Goal: Obtain resource: Download file/media

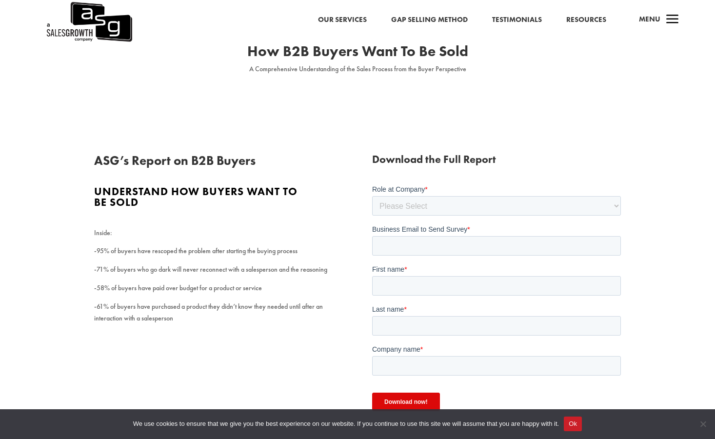
scroll to position [45, 0]
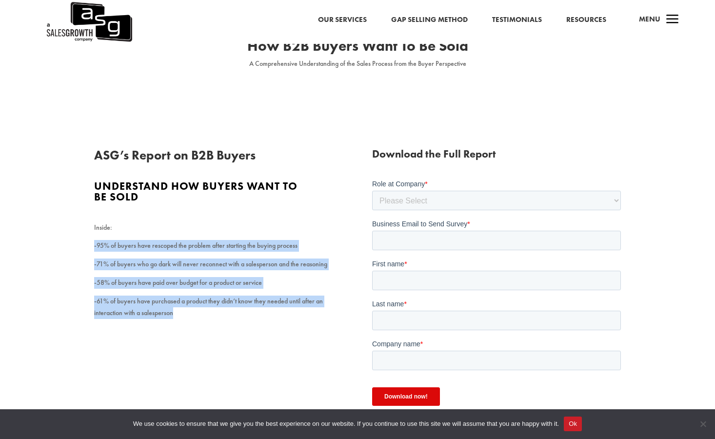
drag, startPoint x: 202, startPoint y: 230, endPoint x: 220, endPoint y: 326, distance: 97.7
click at [220, 326] on div "ASG’s Report on B2B Buyers Understand how buyers want to be sold Inside: -95% o…" at bounding box center [357, 286] width 527 height 300
drag, startPoint x: 220, startPoint y: 326, endPoint x: 161, endPoint y: 329, distance: 58.1
click at [161, 329] on div "ASG’s Report on B2B Buyers Understand how buyers want to be sold Inside: -95% o…" at bounding box center [357, 286] width 527 height 300
click at [165, 259] on p "-71% of buyers who go dark will never reconnect with a salesperson and the reas…" at bounding box center [218, 268] width 249 height 19
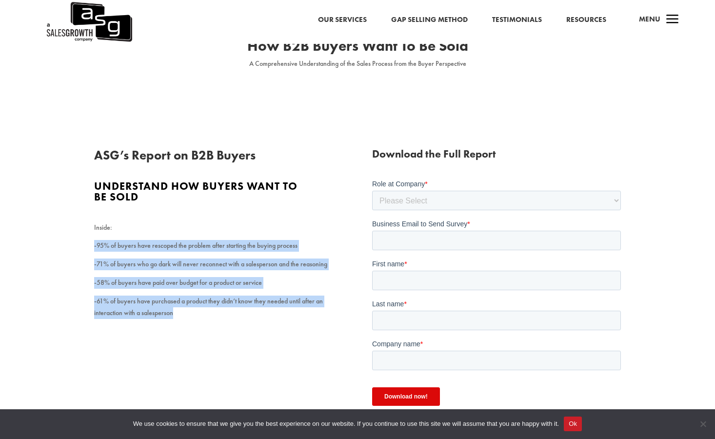
drag, startPoint x: 178, startPoint y: 227, endPoint x: 190, endPoint y: 322, distance: 95.9
click at [190, 322] on div "ASG’s Report on B2B Buyers Understand how buyers want to be sold Inside: -95% o…" at bounding box center [357, 286] width 527 height 300
click at [115, 238] on p "Inside:" at bounding box center [218, 231] width 249 height 19
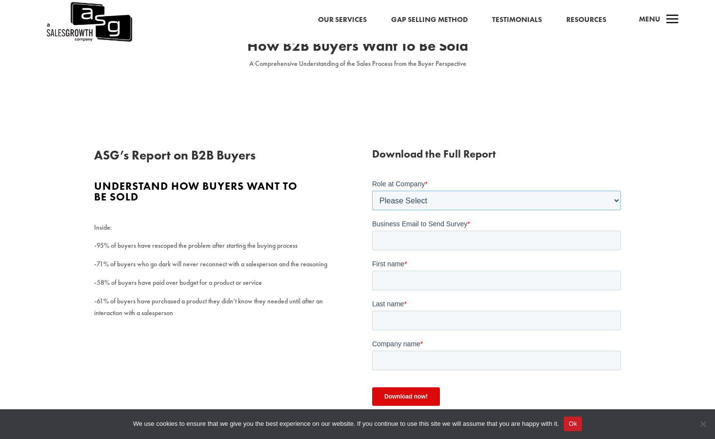
click at [458, 193] on select "Please Select C-Level (CRO, CSO, etc) Senior Leadership (VP of Sales, VP of Ena…" at bounding box center [496, 200] width 249 height 20
select select "Other"
click at [372, 190] on select "Please Select C-Level (CRO, CSO, etc) Senior Leadership (VP of Sales, VP of Ena…" at bounding box center [496, 200] width 249 height 20
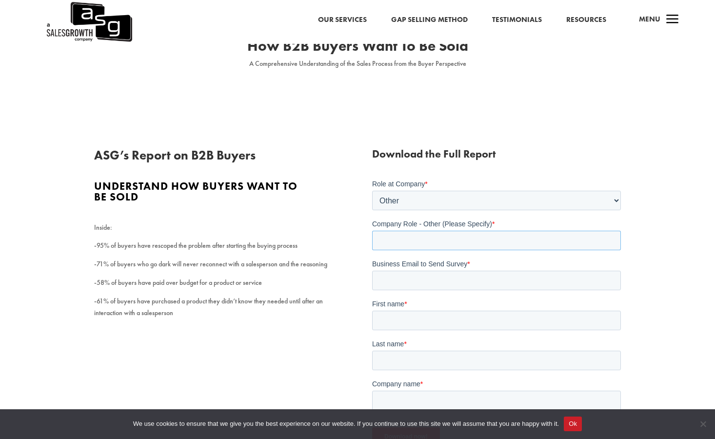
click at [434, 241] on input "Company Role - Other (Please Specify) *" at bounding box center [496, 240] width 249 height 20
click at [577, 245] on input "Company Role - Other (Please Specify) *" at bounding box center [496, 240] width 249 height 20
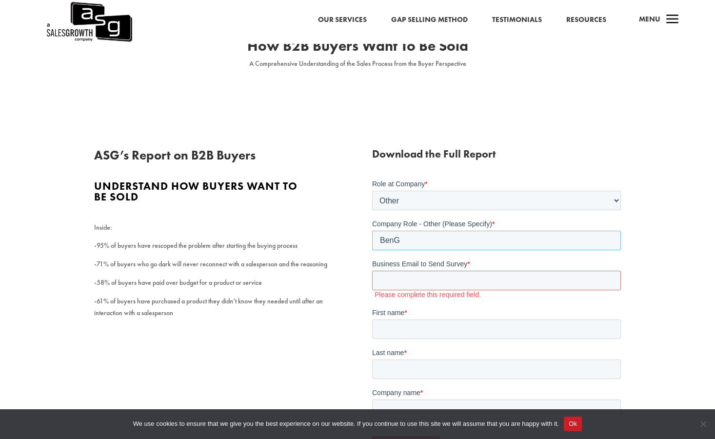
drag, startPoint x: 577, startPoint y: 245, endPoint x: 466, endPoint y: 231, distance: 111.6
click at [466, 231] on input "BenG" at bounding box center [496, 240] width 249 height 20
click at [435, 232] on input "BenG" at bounding box center [496, 240] width 249 height 20
type input "B"
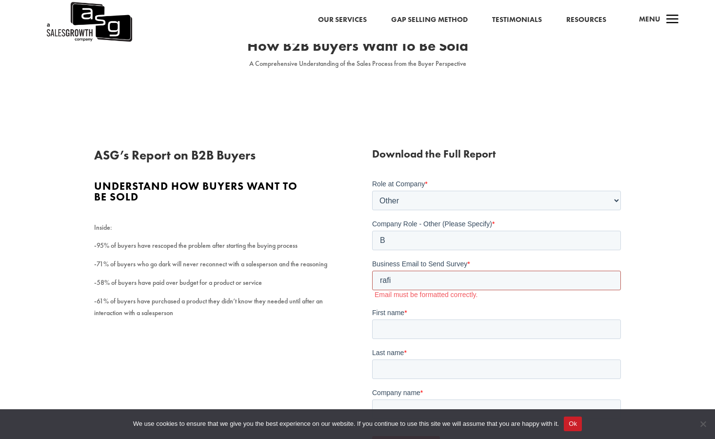
type input "[EMAIL_ADDRESS][DOMAIN_NAME]"
type input "Rafi"
type input "Benjaro"
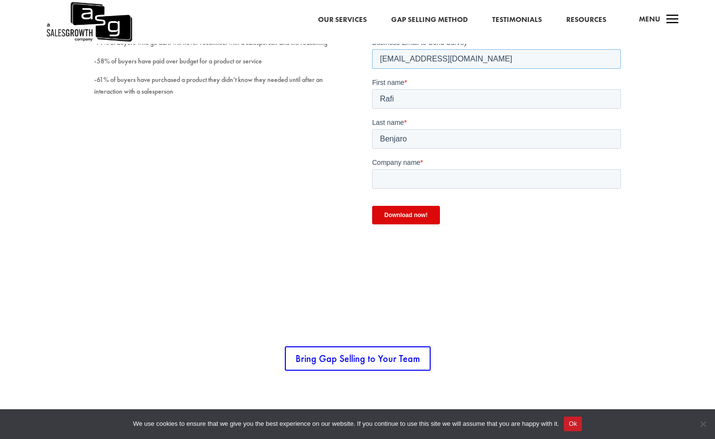
scroll to position [267, 0]
click at [416, 176] on input "Company name *" at bounding box center [496, 179] width 249 height 20
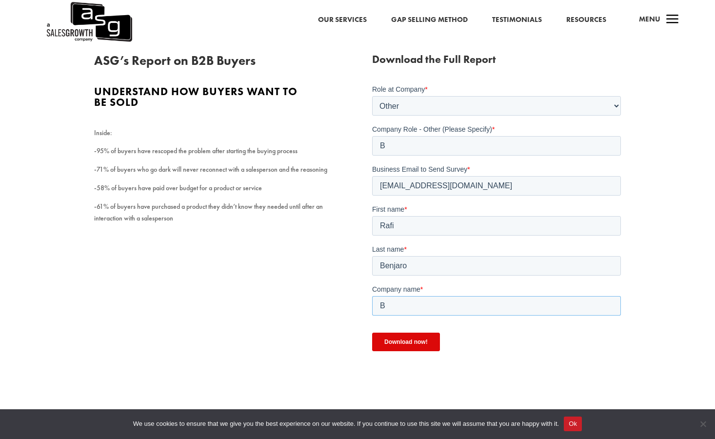
scroll to position [141, 0]
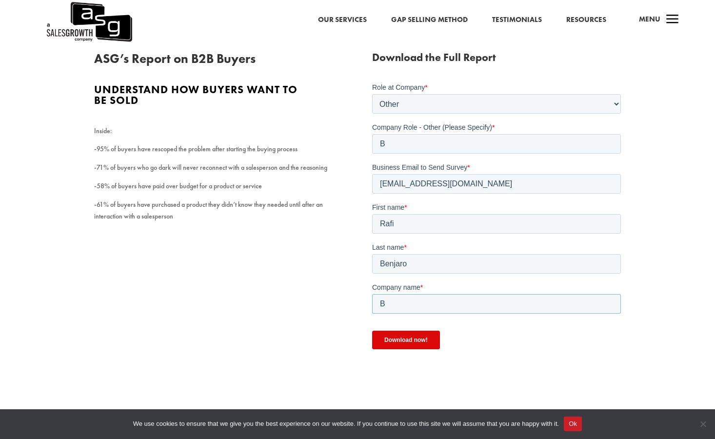
type input "B"
drag, startPoint x: 446, startPoint y: 146, endPoint x: 346, endPoint y: 140, distance: 99.7
click at [372, 140] on html "Role at Company * Please Select C-Level (CRO, CSO, etc) Senior Leadership (VP o…" at bounding box center [496, 228] width 249 height 292
type input "A"
type input "AE"
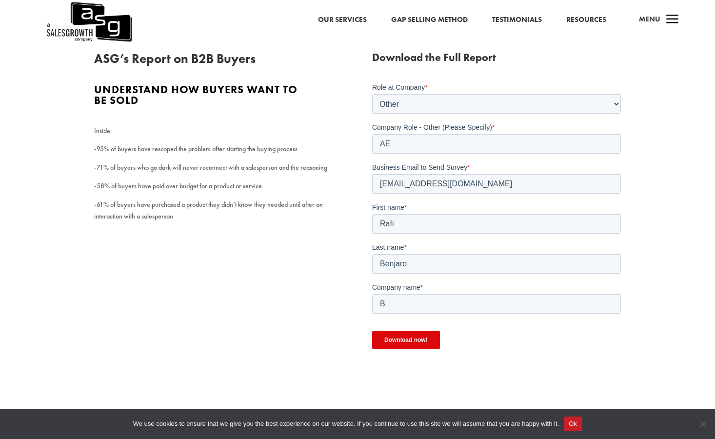
click at [394, 346] on input "Download now!" at bounding box center [406, 339] width 68 height 19
